Goal: Task Accomplishment & Management: Manage account settings

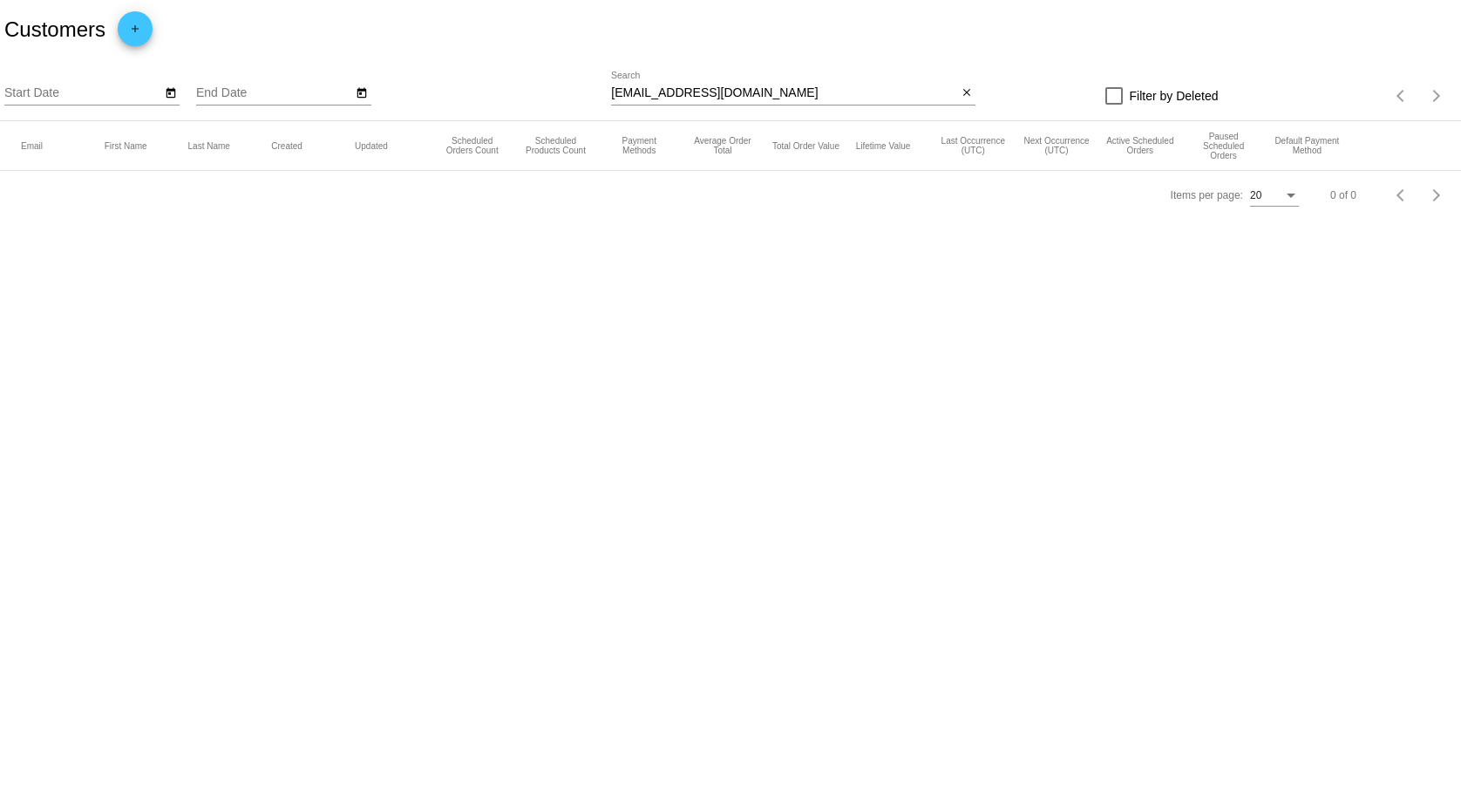
click at [719, 99] on input "mrsbpianoclass@mac.com" at bounding box center [784, 93] width 346 height 14
paste input "dominique"
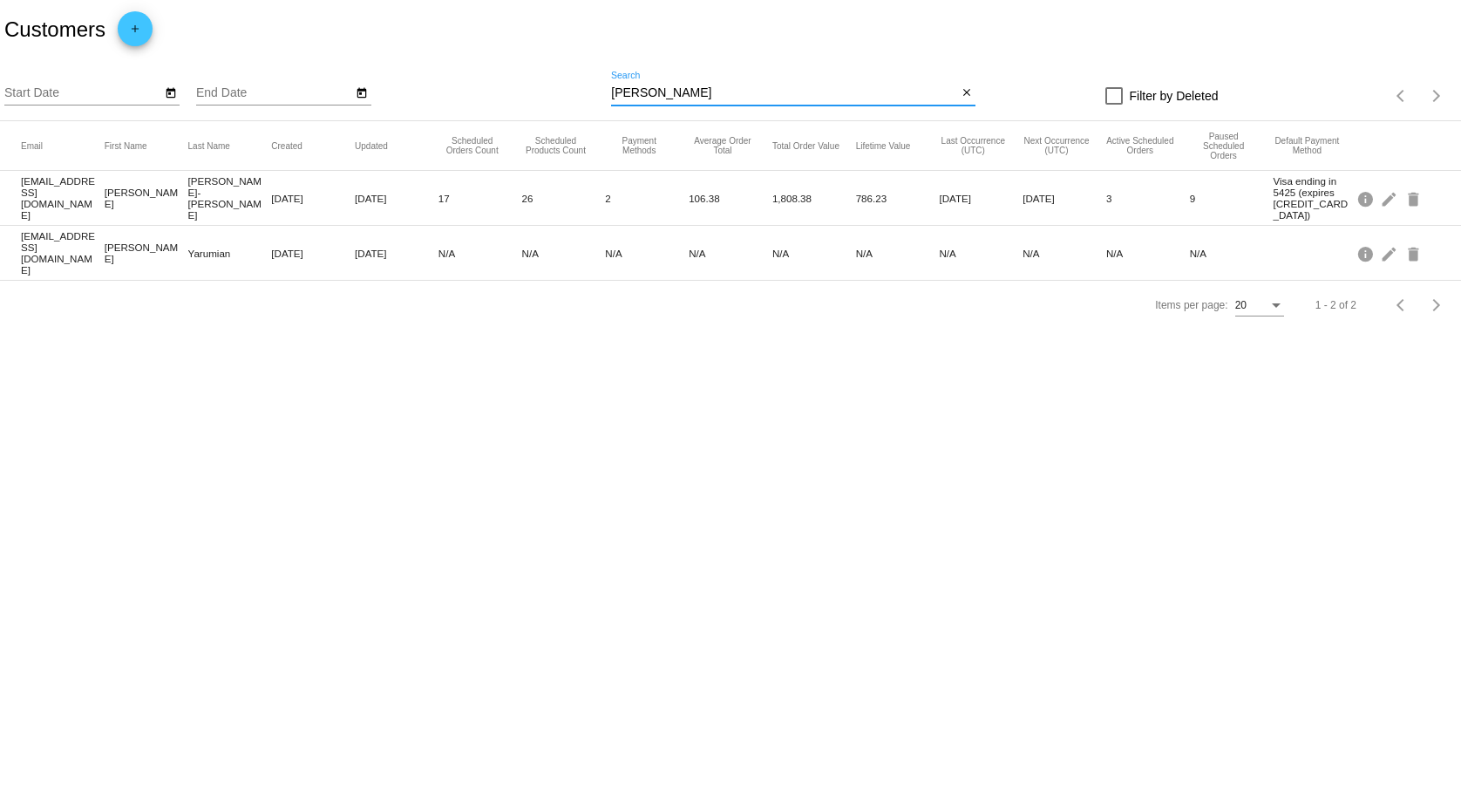
type input "dominique"
click at [1412, 194] on mat-icon "delete" at bounding box center [1414, 198] width 21 height 27
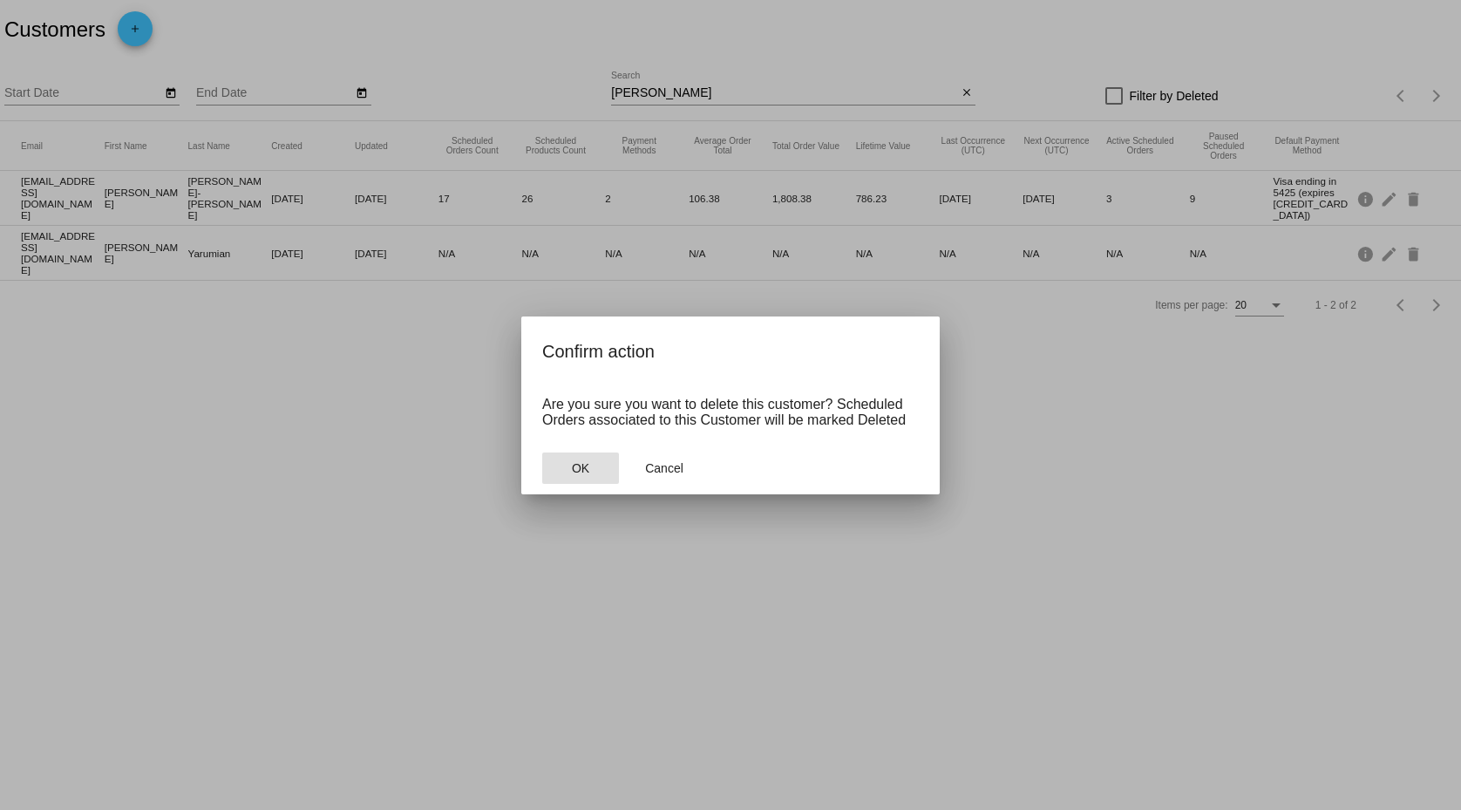
click at [581, 469] on span "OK" at bounding box center [580, 468] width 17 height 14
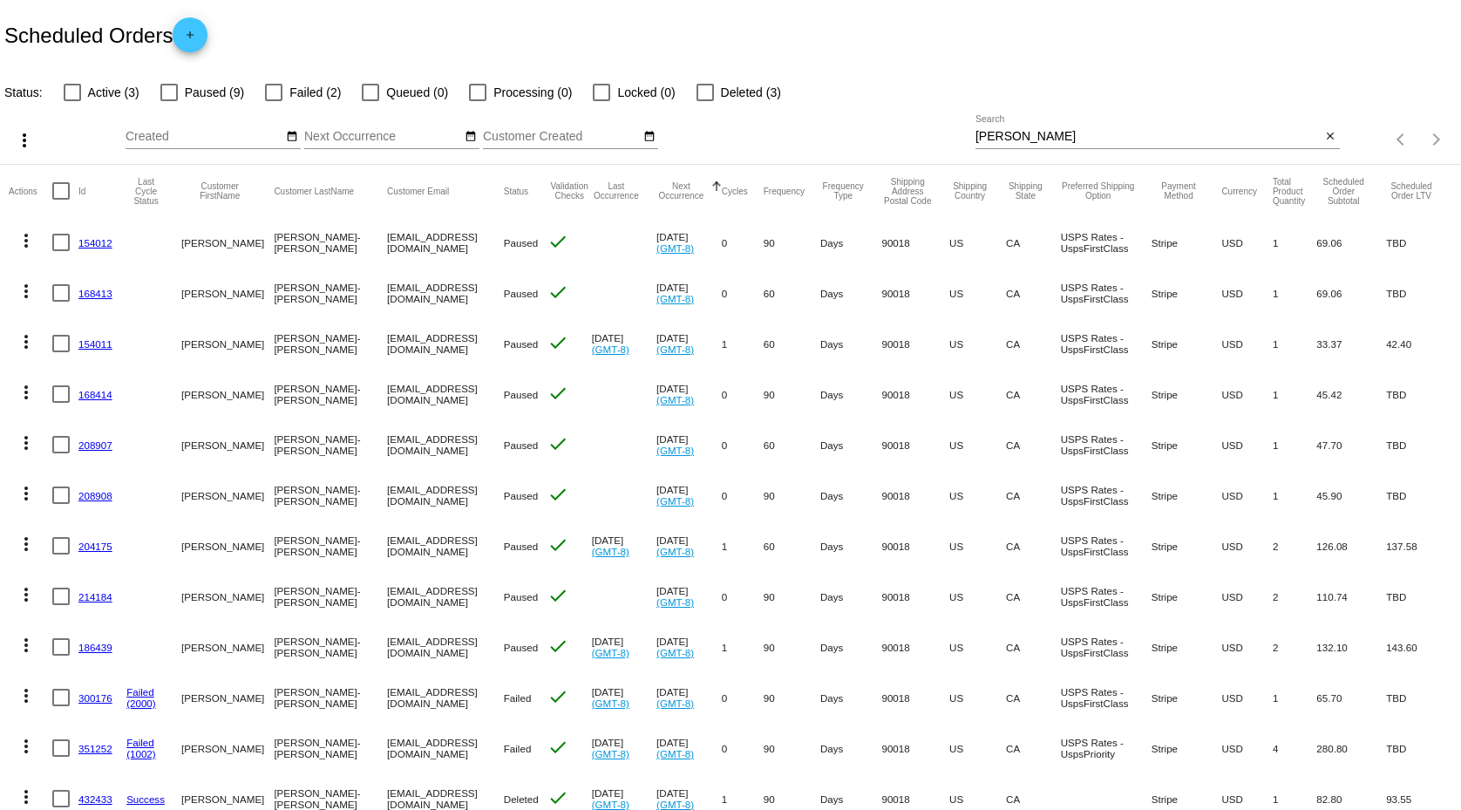
click at [1046, 133] on input "[PERSON_NAME]" at bounding box center [1149, 137] width 346 height 14
type input "[PERSON_NAME]"
